Goal: Ask a question: Seek information or help from site administrators or community

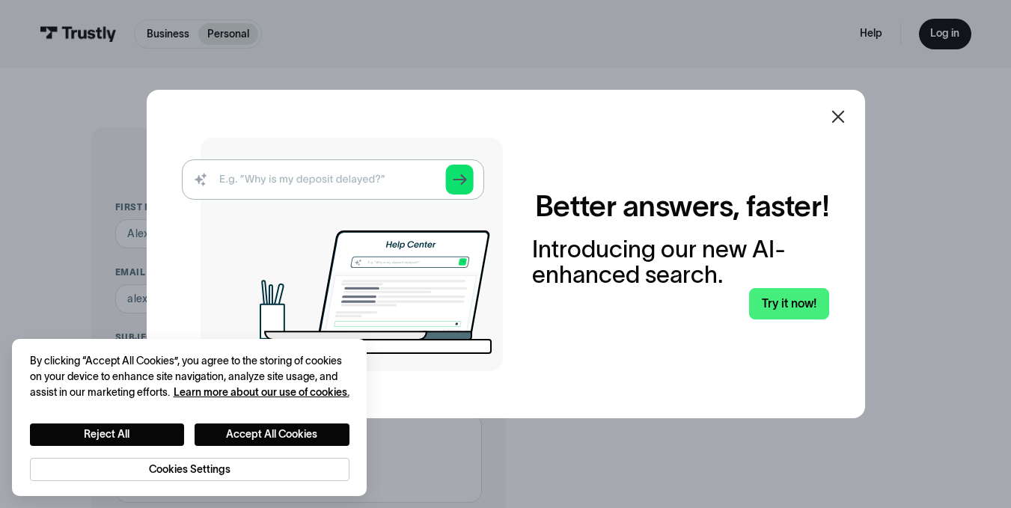
click at [841, 114] on icon at bounding box center [837, 117] width 13 height 13
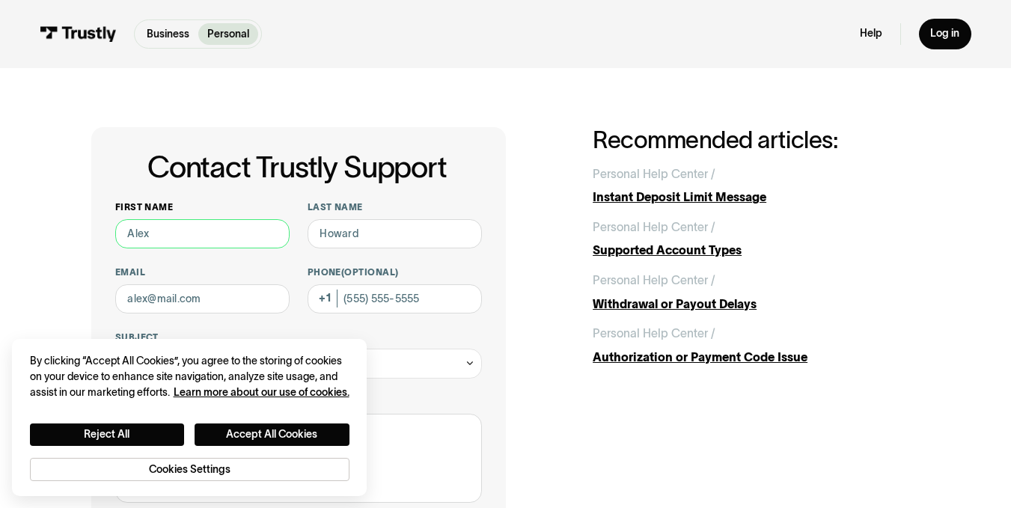
click at [171, 235] on input "First name" at bounding box center [202, 234] width 174 height 30
type input "[PERSON_NAME]"
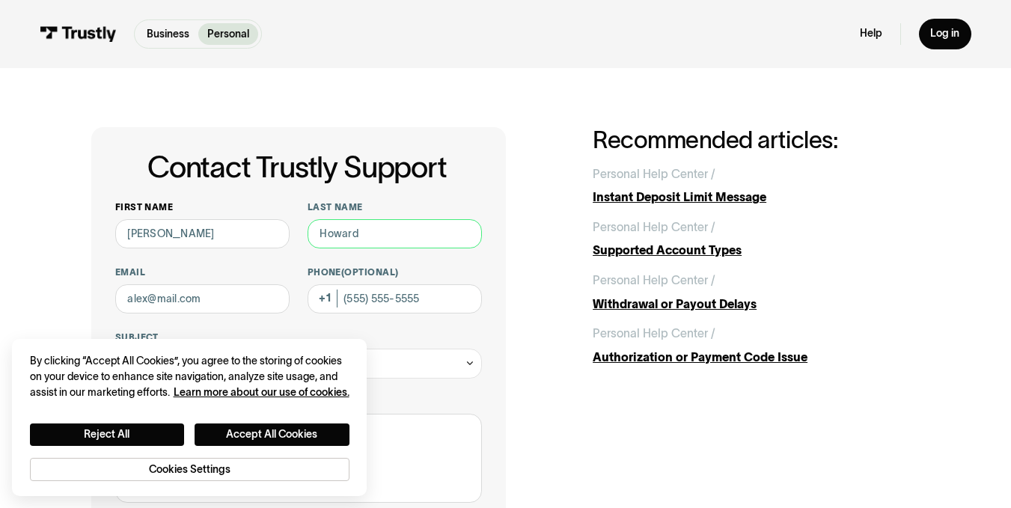
type input "[PERSON_NAME]"
type input "[EMAIL_ADDRESS][DOMAIN_NAME]"
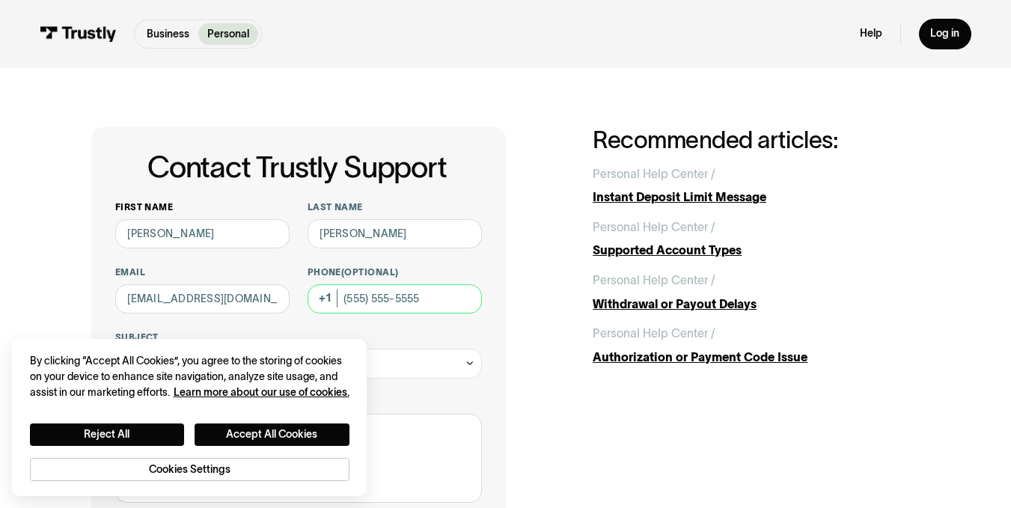
type input "5125890944"
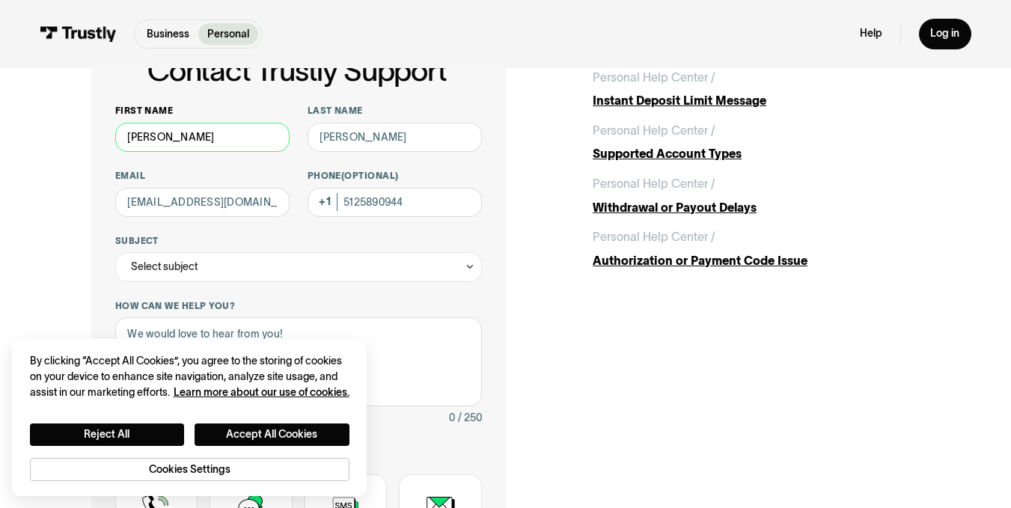
scroll to position [103, 0]
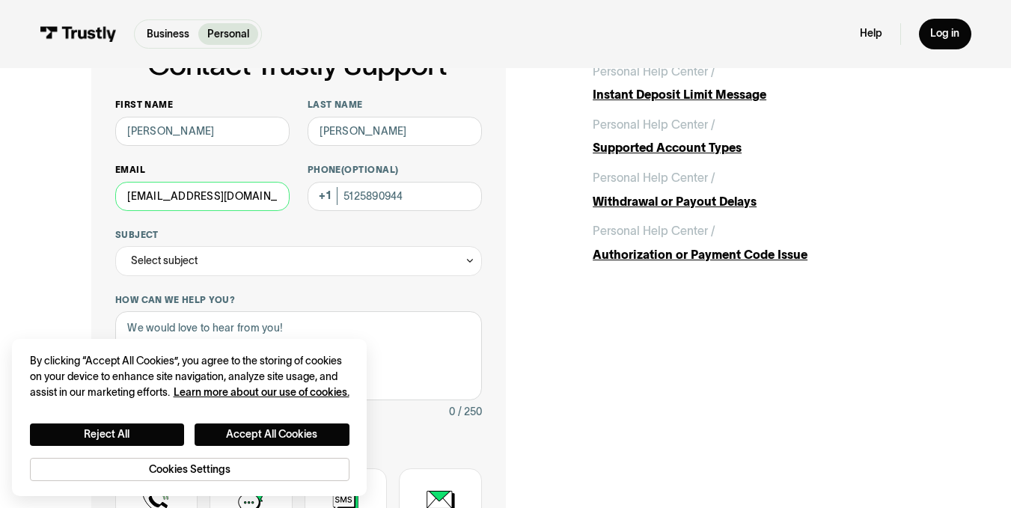
click at [266, 196] on input "[EMAIL_ADDRESS][DOMAIN_NAME]" at bounding box center [202, 197] width 174 height 30
drag, startPoint x: 266, startPoint y: 196, endPoint x: 78, endPoint y: 193, distance: 187.9
click at [78, 193] on div "Contact Trustly Support First name [PERSON_NAME] Last name [PERSON_NAME] Email …" at bounding box center [506, 365] width 952 height 798
type input "[EMAIL_ADDRESS][DOMAIN_NAME]"
click at [231, 270] on div "Select subject" at bounding box center [298, 261] width 367 height 30
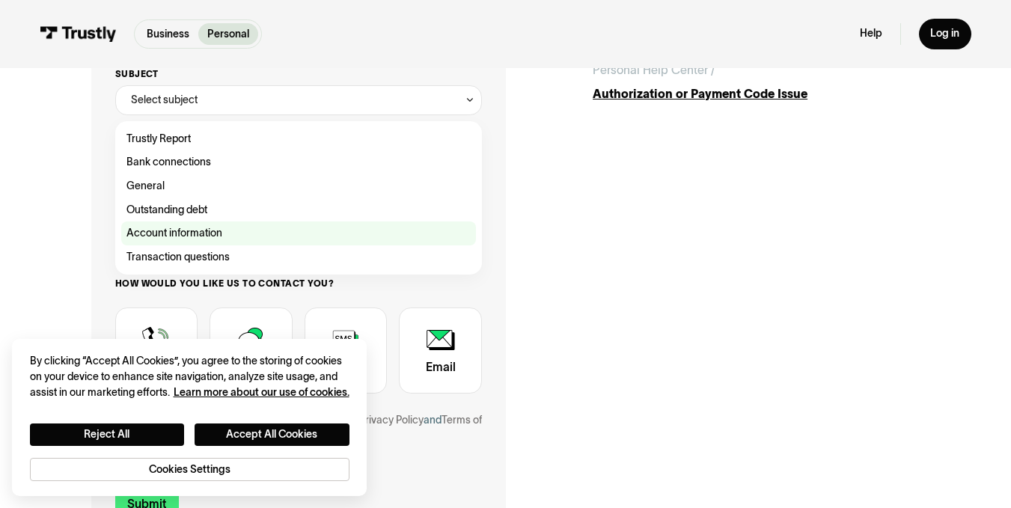
scroll to position [264, 0]
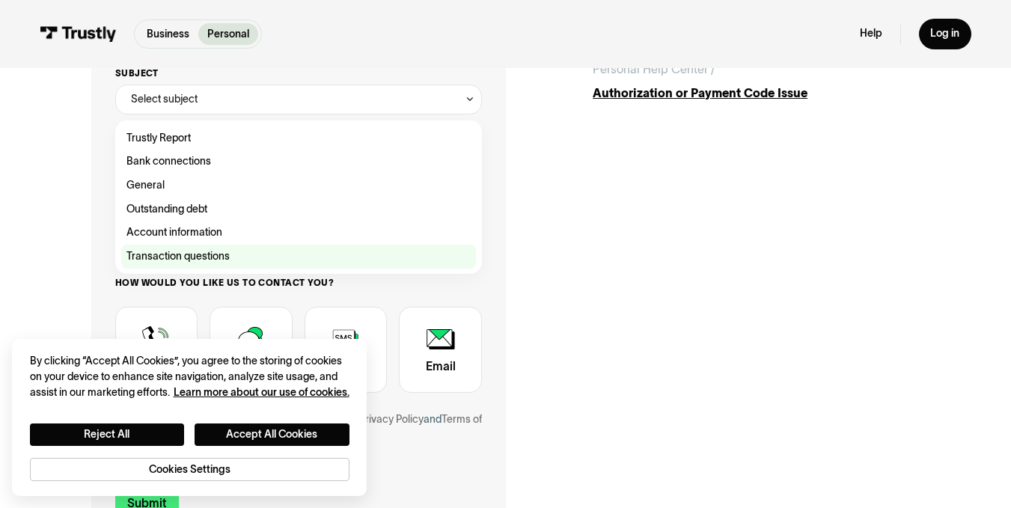
click at [207, 260] on div "Contact Trustly Support" at bounding box center [298, 257] width 355 height 24
type input "**********"
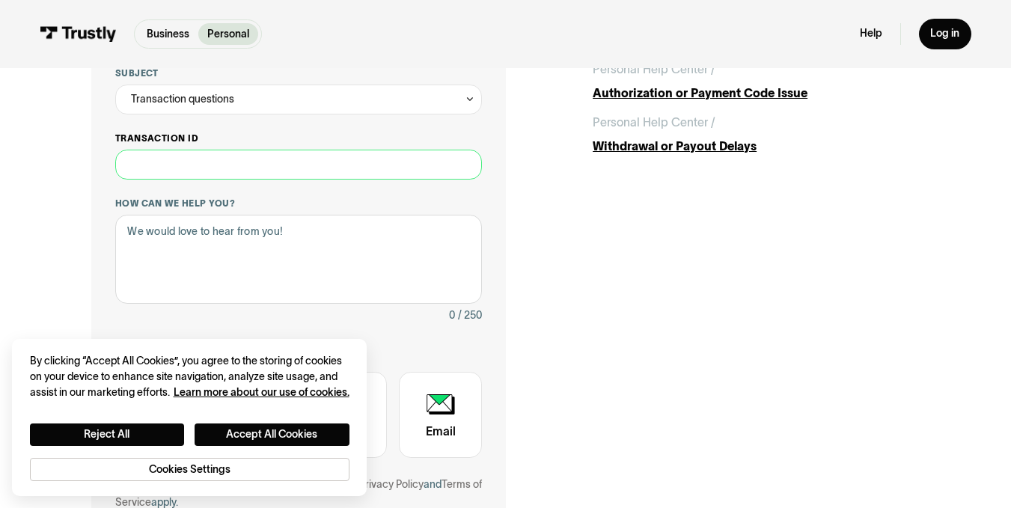
click at [239, 171] on input "Transaction ID" at bounding box center [298, 165] width 367 height 30
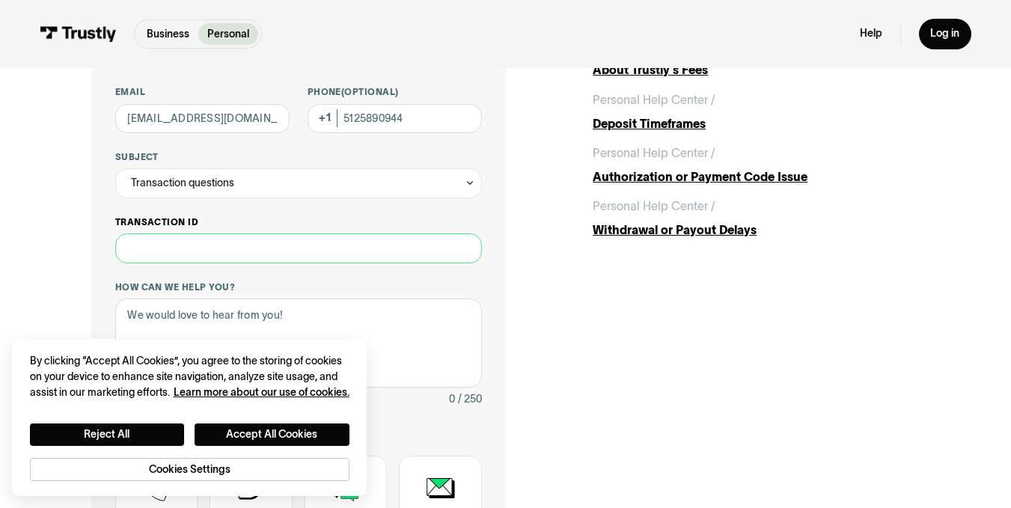
scroll to position [179, 0]
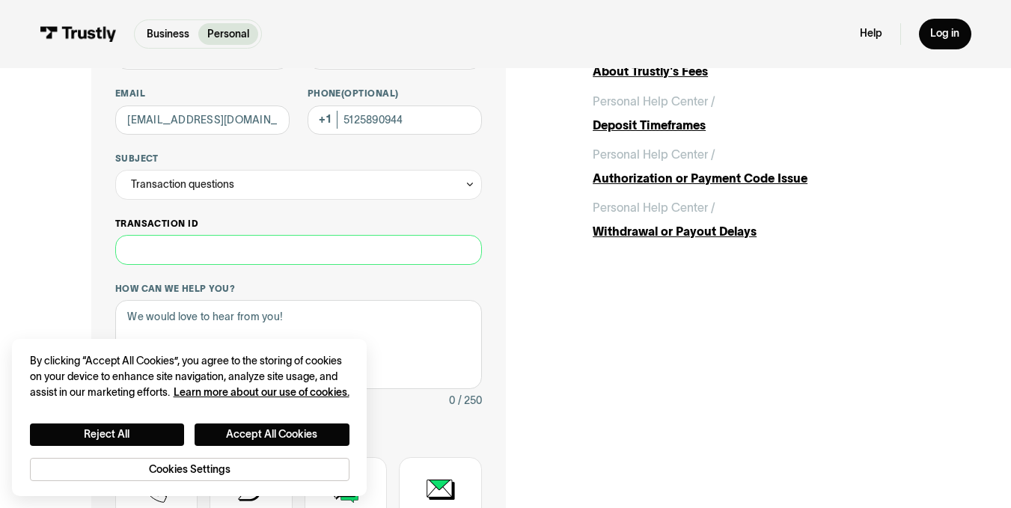
paste input "**********"
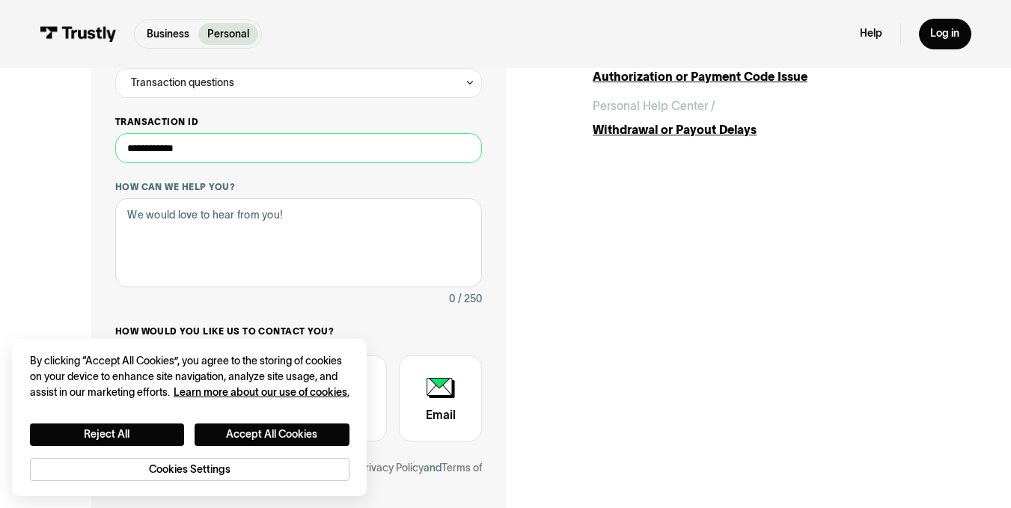
scroll to position [282, 0]
type input "**********"
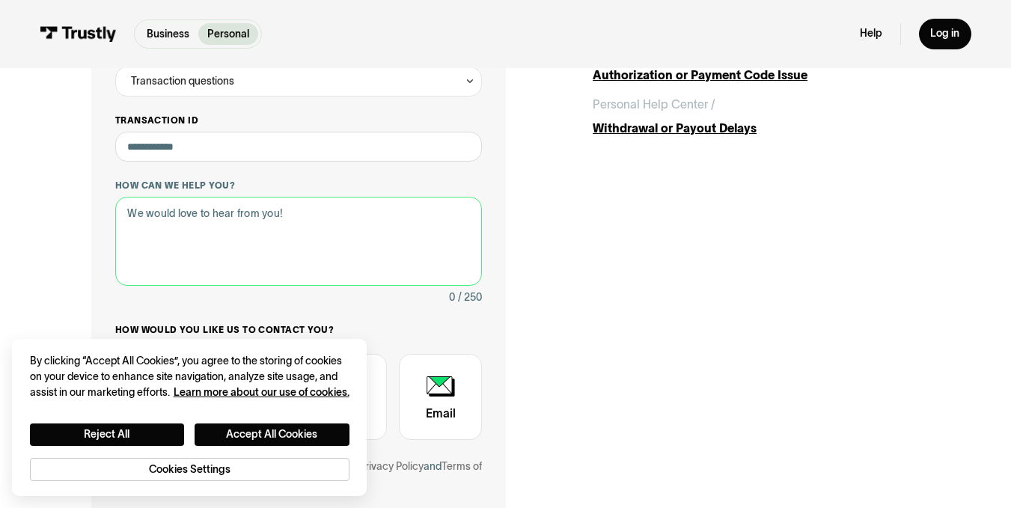
click at [261, 251] on textarea "How can we help you?" at bounding box center [298, 241] width 367 height 89
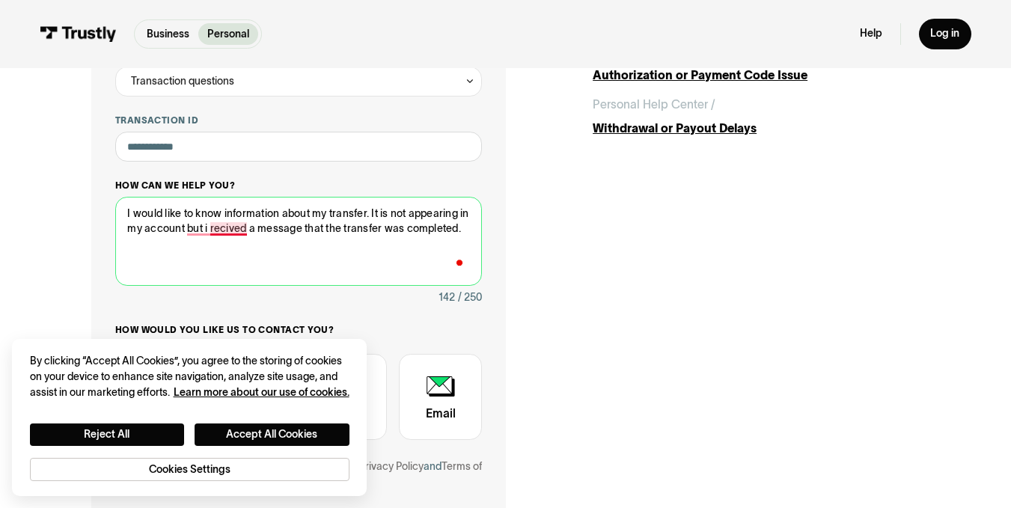
click at [222, 226] on textarea "I would like to know information about my transfer. It is not appearing in my a…" at bounding box center [298, 241] width 367 height 89
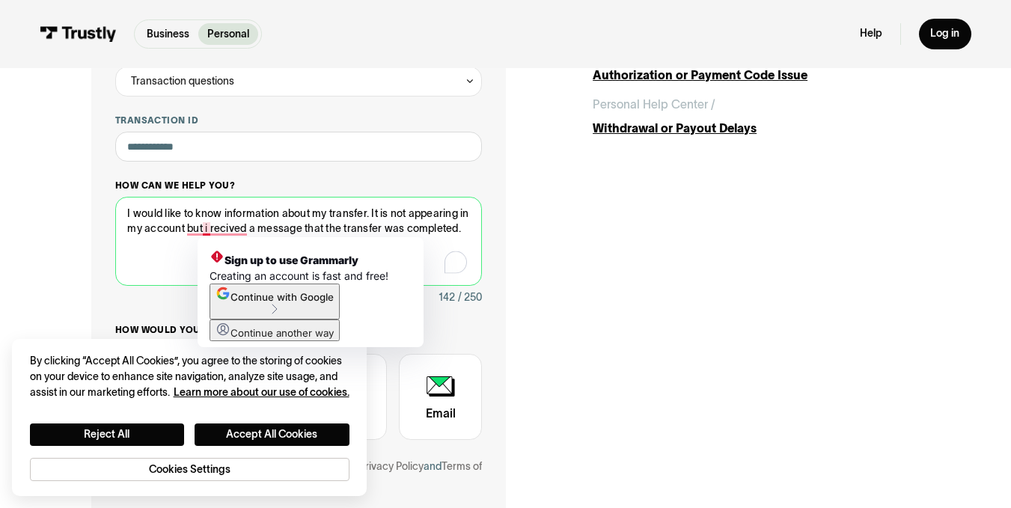
click at [206, 231] on textarea "I would like to know information about my transfer. It is not appearing in my a…" at bounding box center [298, 241] width 367 height 89
click at [221, 231] on textarea "I would like to know information about my transfer. It is not appearing in my a…" at bounding box center [298, 241] width 367 height 89
click at [227, 227] on textarea "I would like to know information about my transfer. It is not appearing in my a…" at bounding box center [298, 241] width 367 height 89
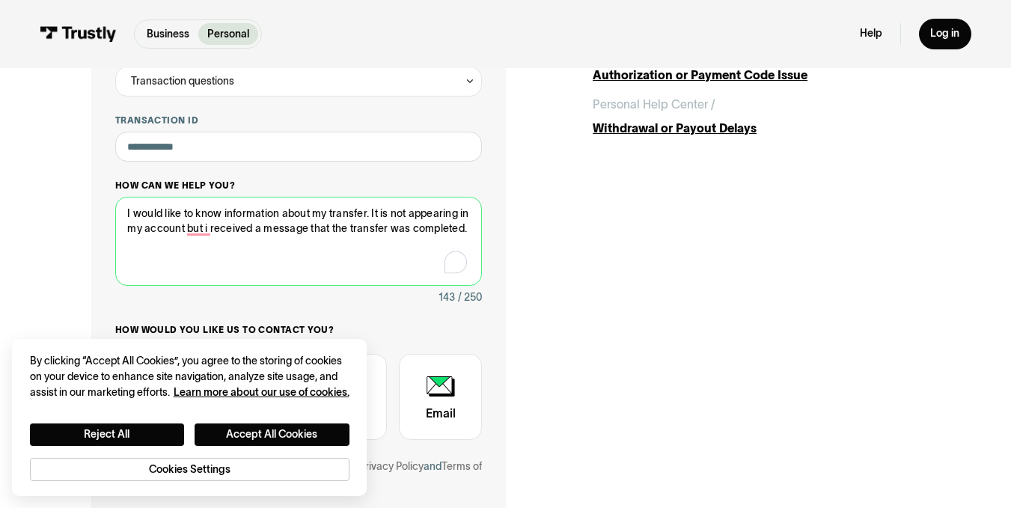
click at [257, 237] on textarea "I would like to know information about my transfer. It is not appearing in my a…" at bounding box center [298, 241] width 367 height 89
click at [189, 228] on textarea "I would like to know information about my transfer. It is not appearing in my a…" at bounding box center [298, 241] width 367 height 89
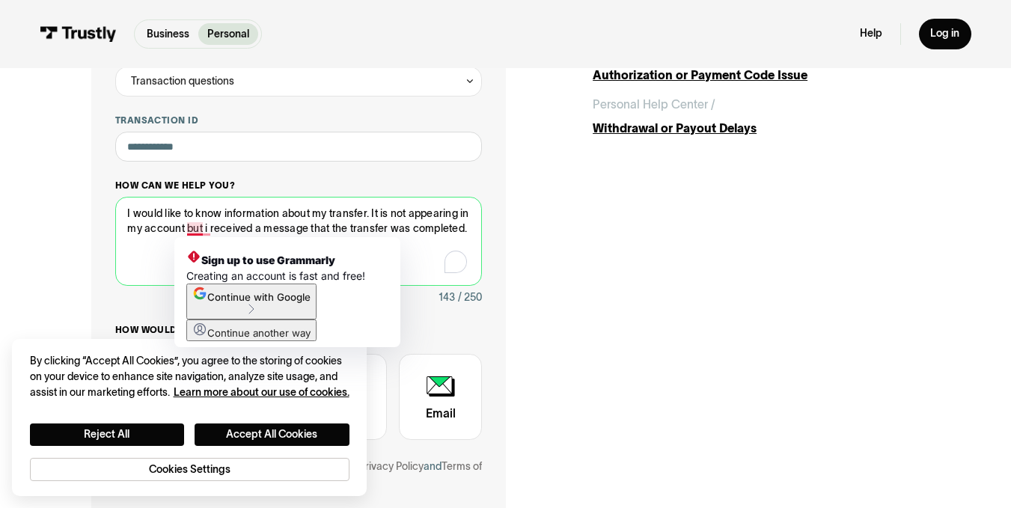
click at [207, 228] on textarea "I would like to know information about my transfer. It is not appearing in my a…" at bounding box center [298, 241] width 367 height 89
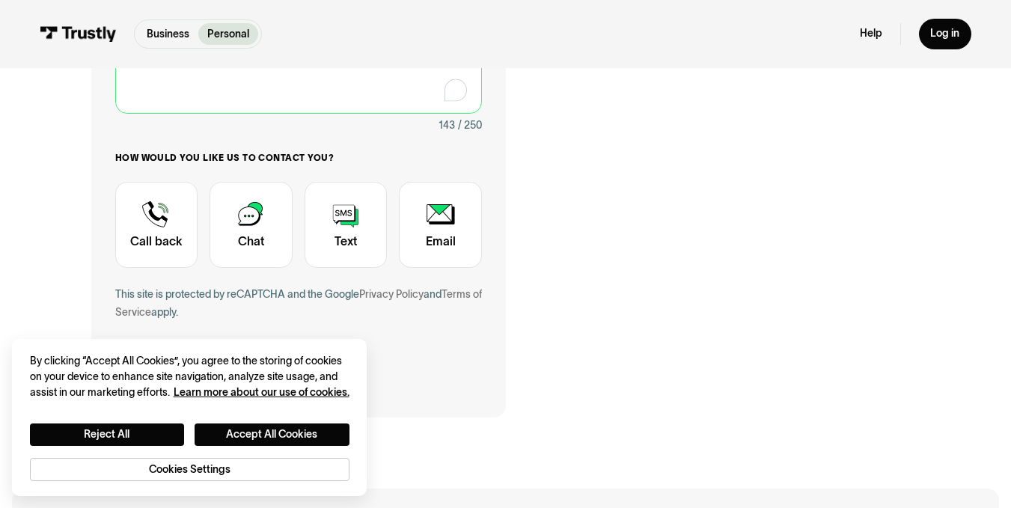
scroll to position [465, 0]
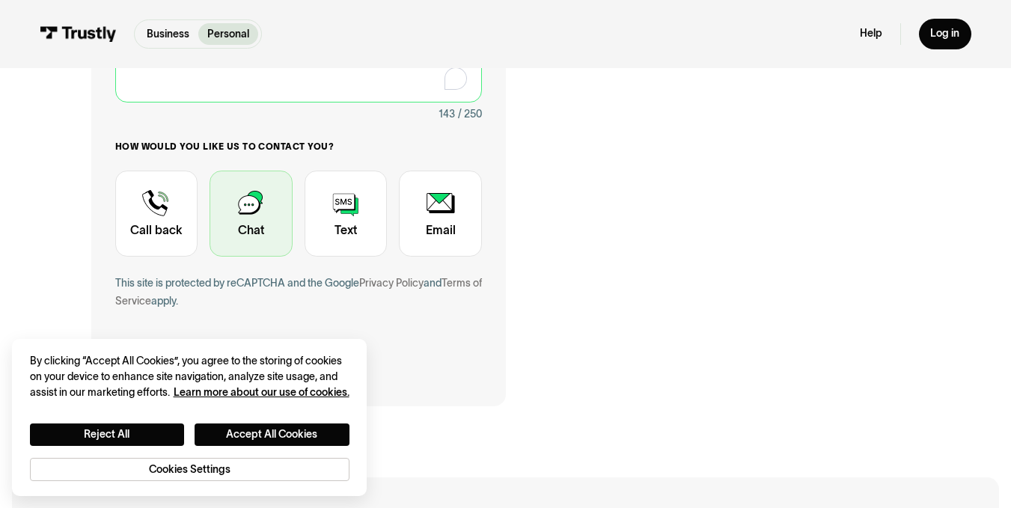
type textarea "I would like to know information about my transfer. It is not appearing in my a…"
click at [257, 222] on div "Contact Trustly Support" at bounding box center [251, 214] width 83 height 86
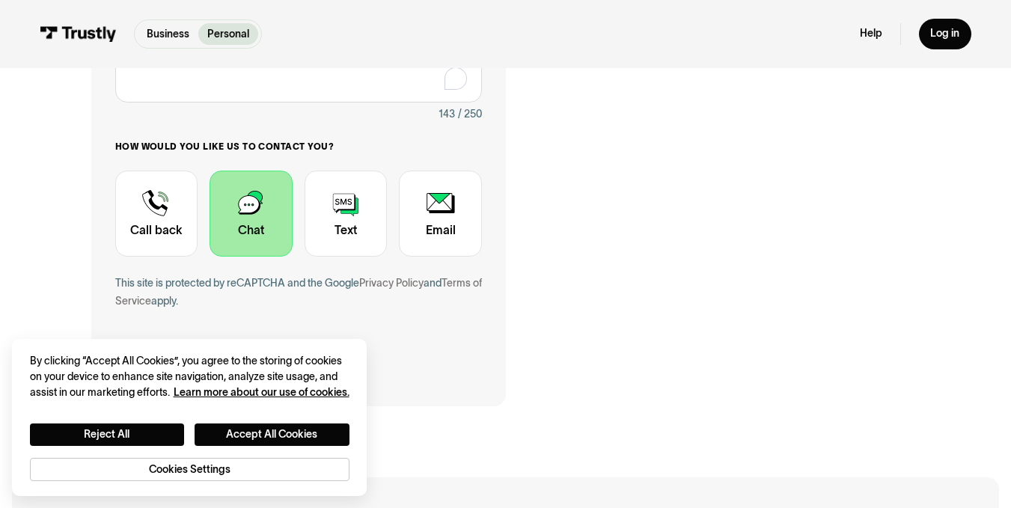
click at [261, 227] on div "Contact Trustly Support" at bounding box center [251, 214] width 83 height 86
click at [236, 433] on button "Accept All Cookies" at bounding box center [272, 435] width 155 height 22
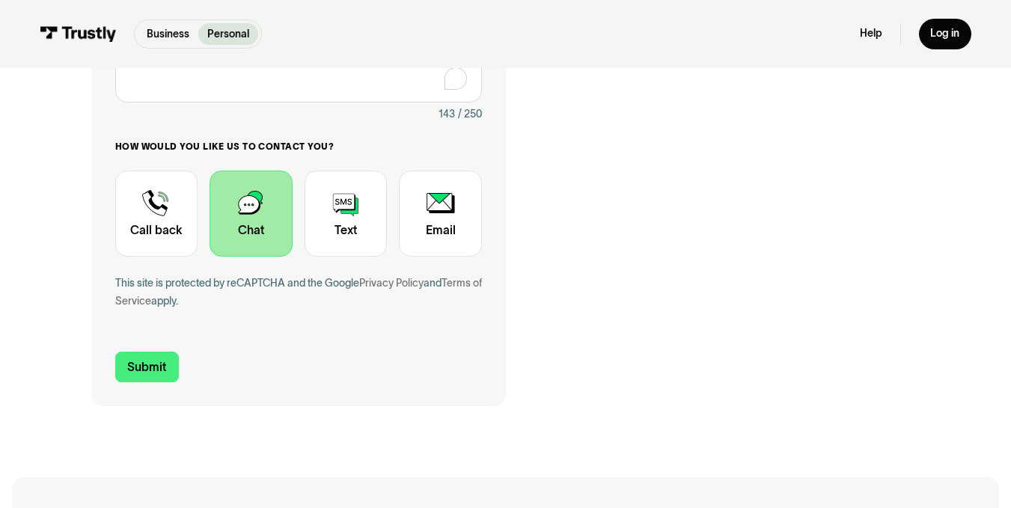
click at [160, 387] on div "**********" at bounding box center [298, 34] width 415 height 745
click at [162, 369] on input "Submit" at bounding box center [147, 367] width 64 height 31
type input "[PHONE_NUMBER]"
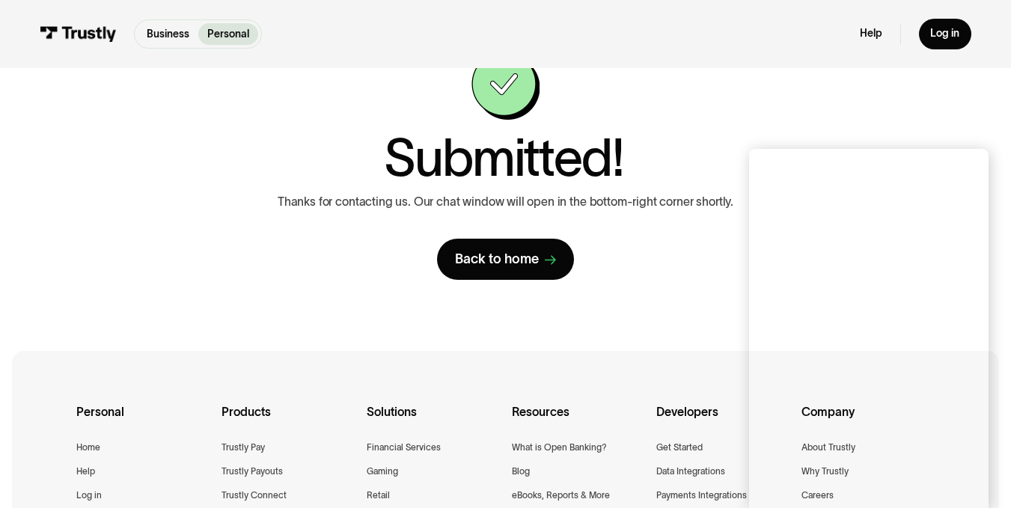
scroll to position [0, 0]
